Goal: Information Seeking & Learning: Check status

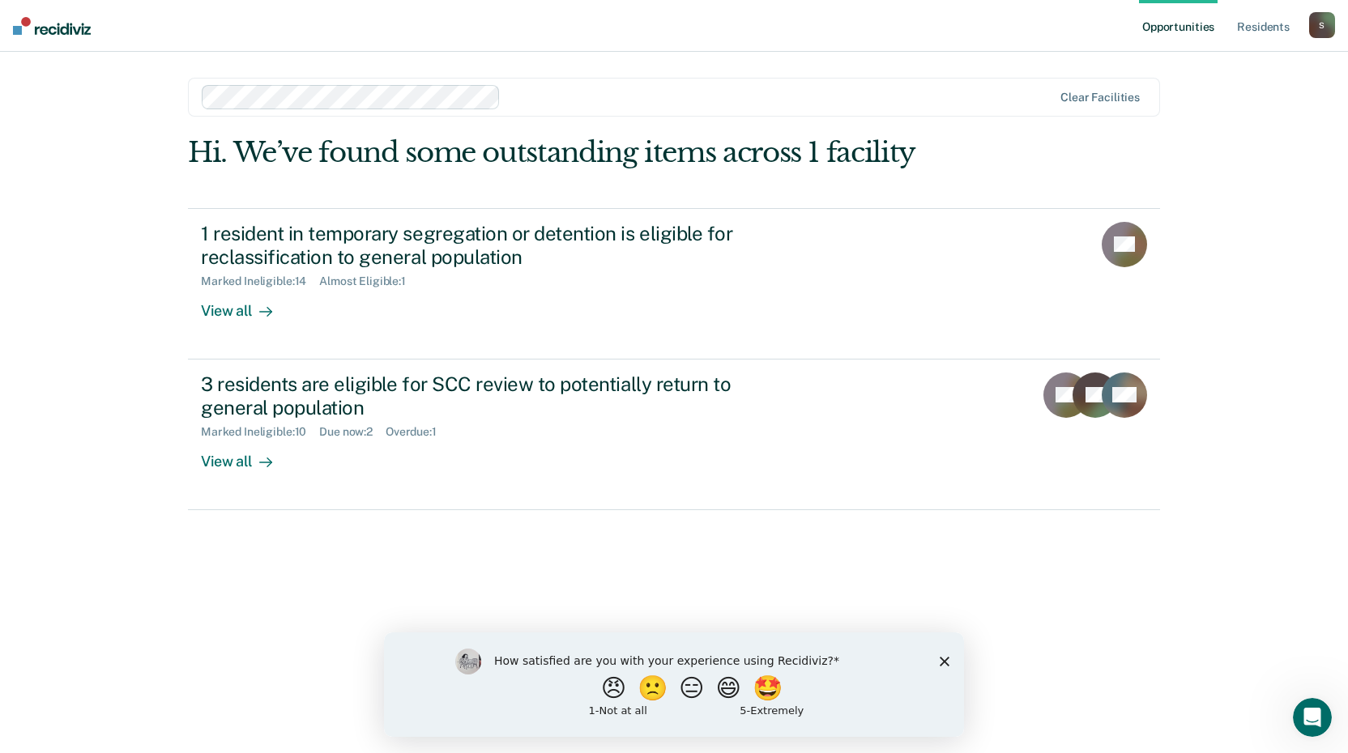
click at [939, 657] on div "How satisfied are you with your experience using Recidiviz? 😠 🙁 😑 😄 🤩 1 - Not a…" at bounding box center [674, 684] width 580 height 104
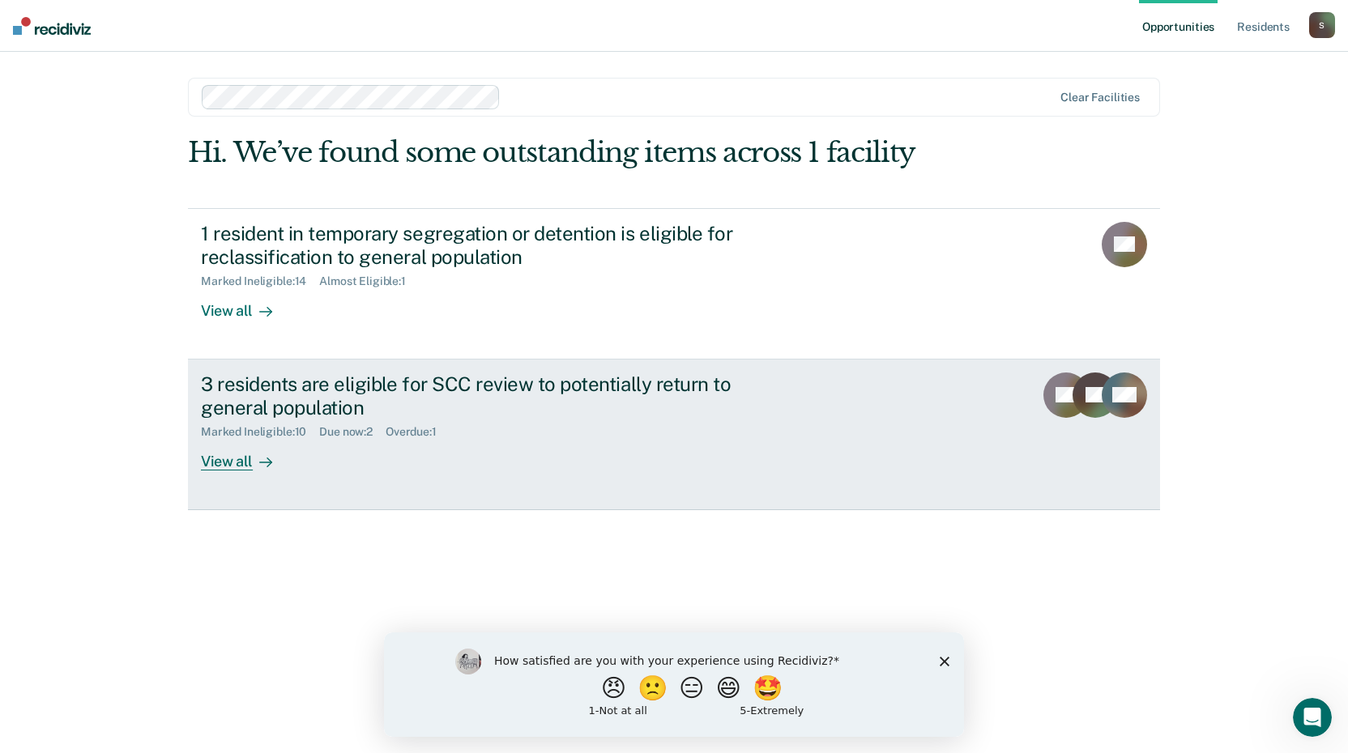
click at [217, 464] on div "View all" at bounding box center [246, 455] width 91 height 32
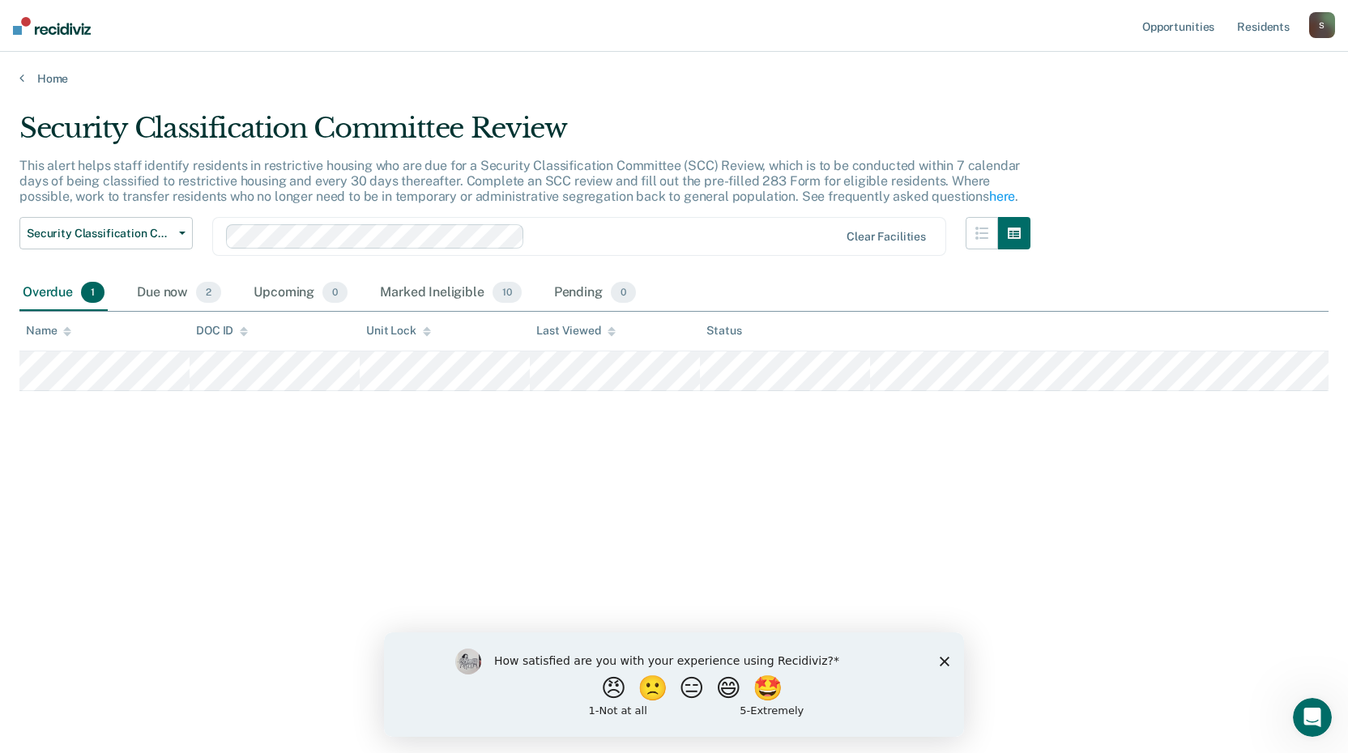
click at [942, 660] on icon "Close survey" at bounding box center [944, 661] width 10 height 10
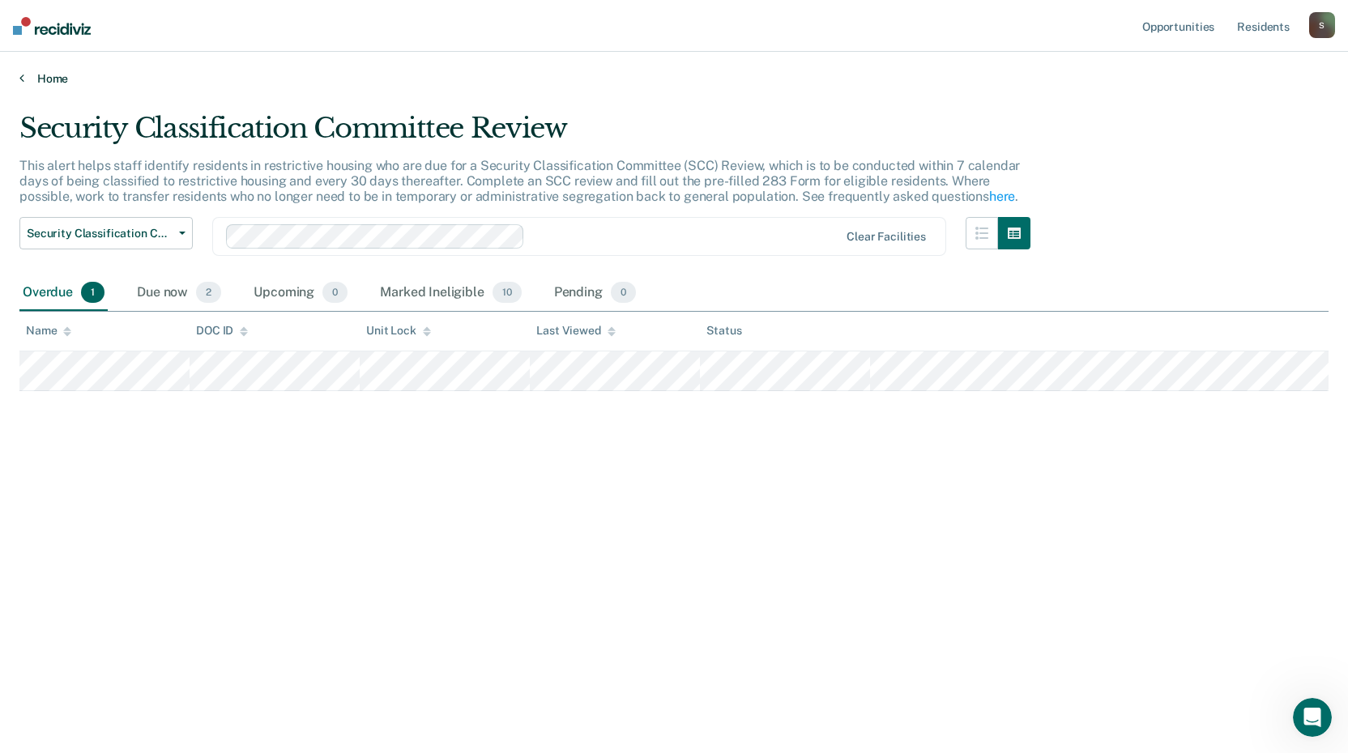
click at [20, 79] on icon at bounding box center [21, 77] width 5 height 13
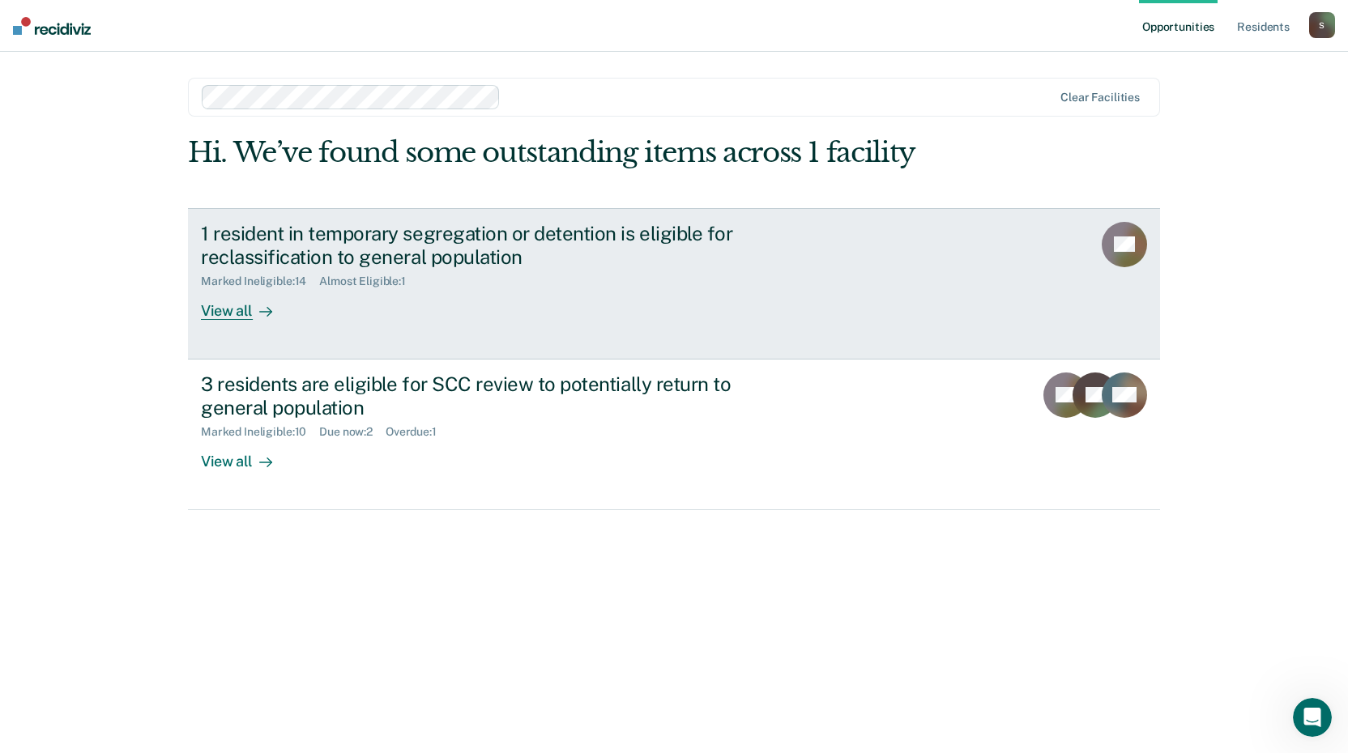
click at [237, 305] on div "View all" at bounding box center [246, 304] width 91 height 32
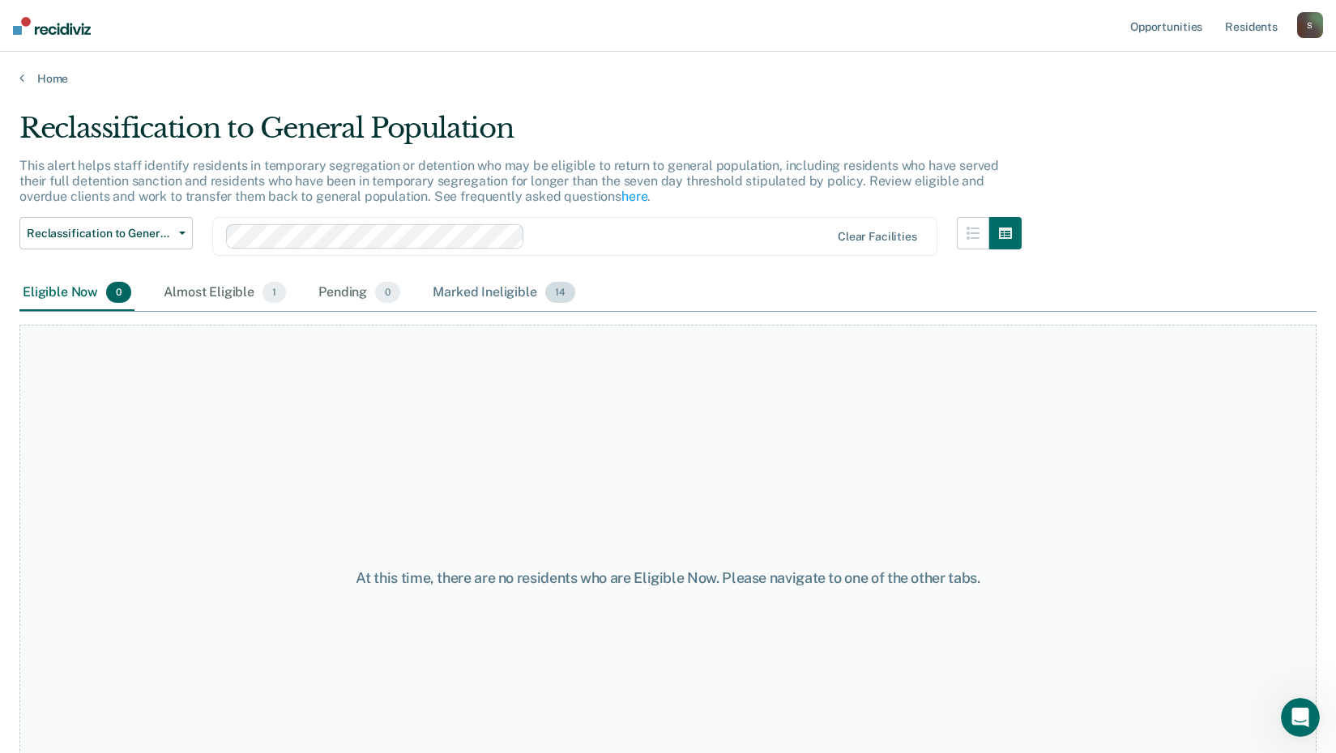
click at [547, 297] on span "14" at bounding box center [560, 292] width 30 height 21
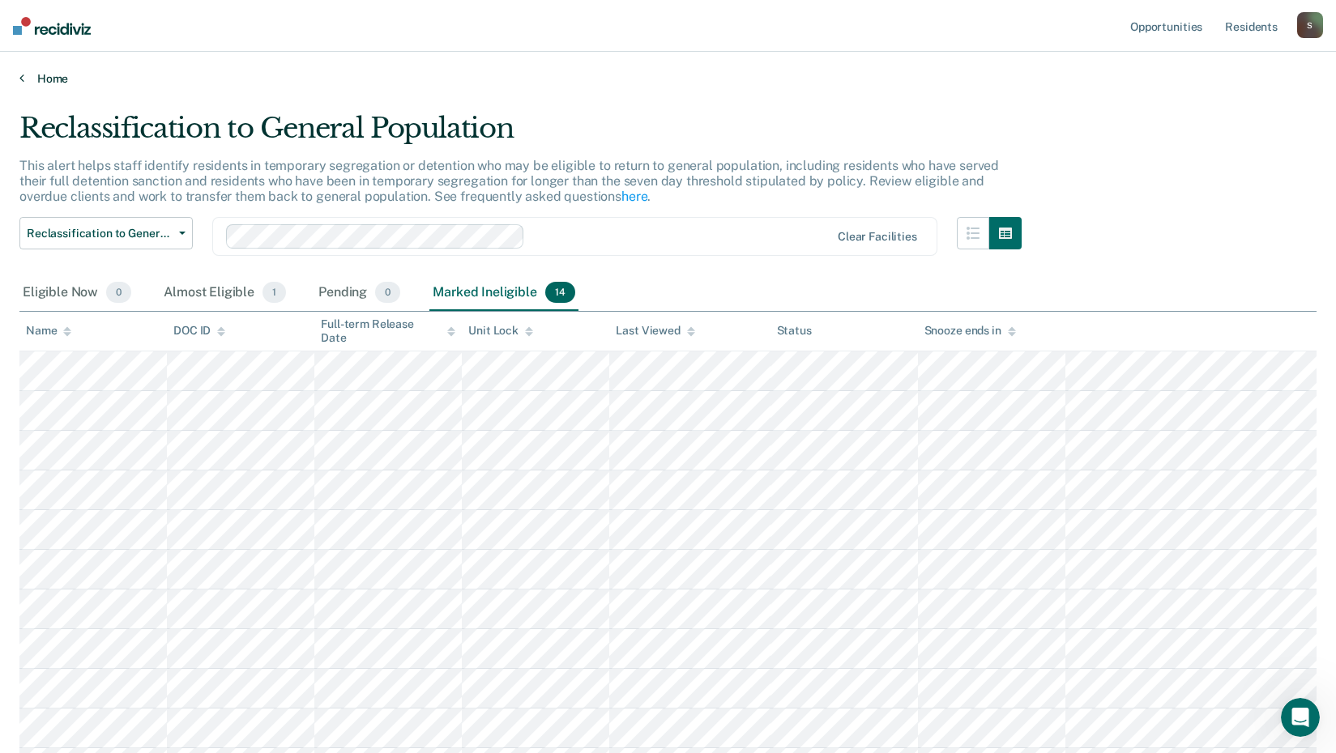
click at [49, 79] on link "Home" at bounding box center [667, 78] width 1297 height 15
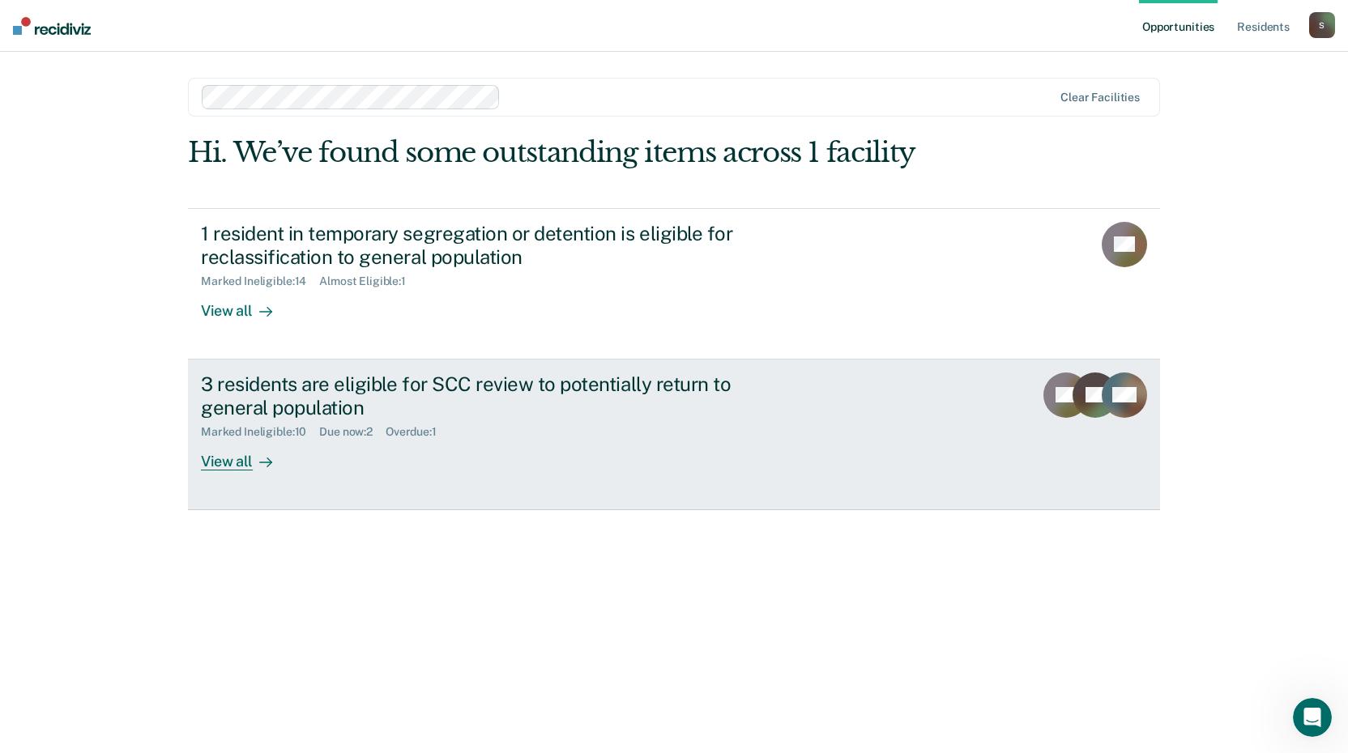
click at [224, 463] on div "View all" at bounding box center [246, 455] width 91 height 32
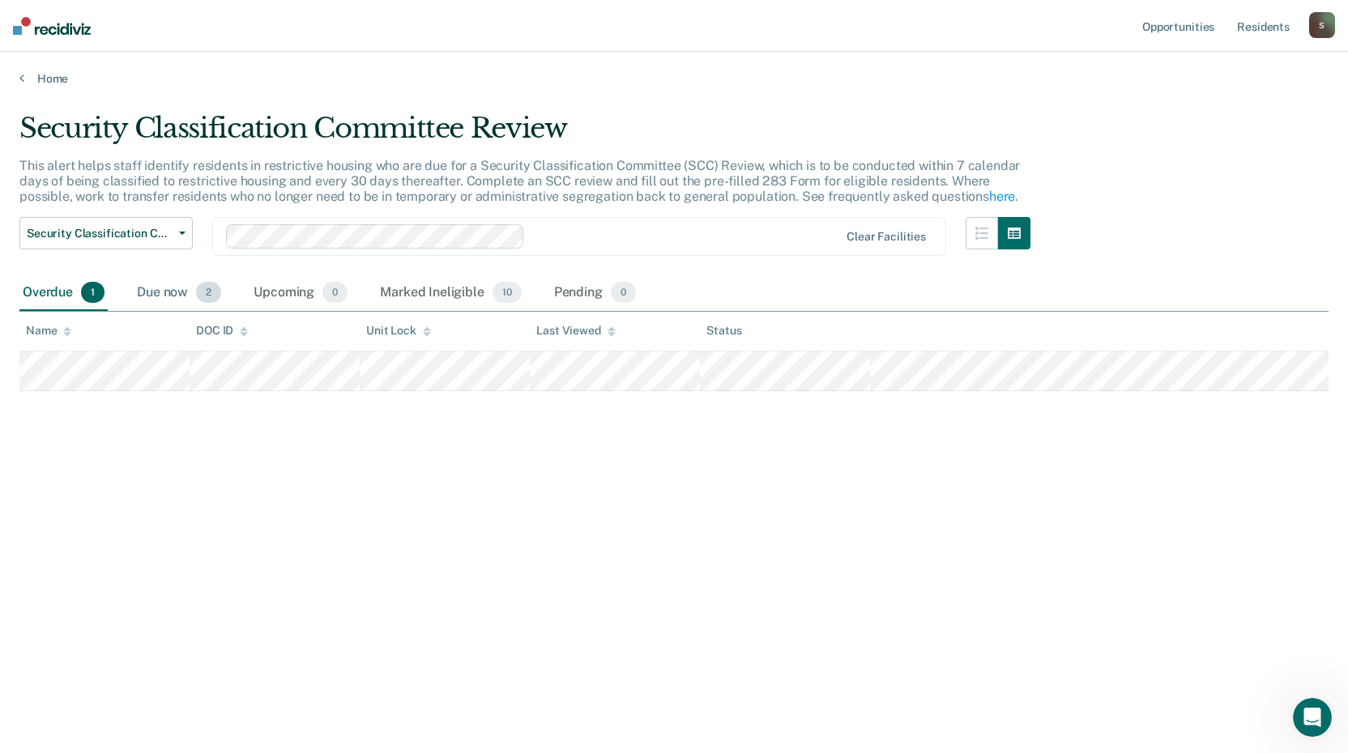
click at [201, 290] on span "2" at bounding box center [208, 292] width 25 height 21
